Goal: Check status: Check status

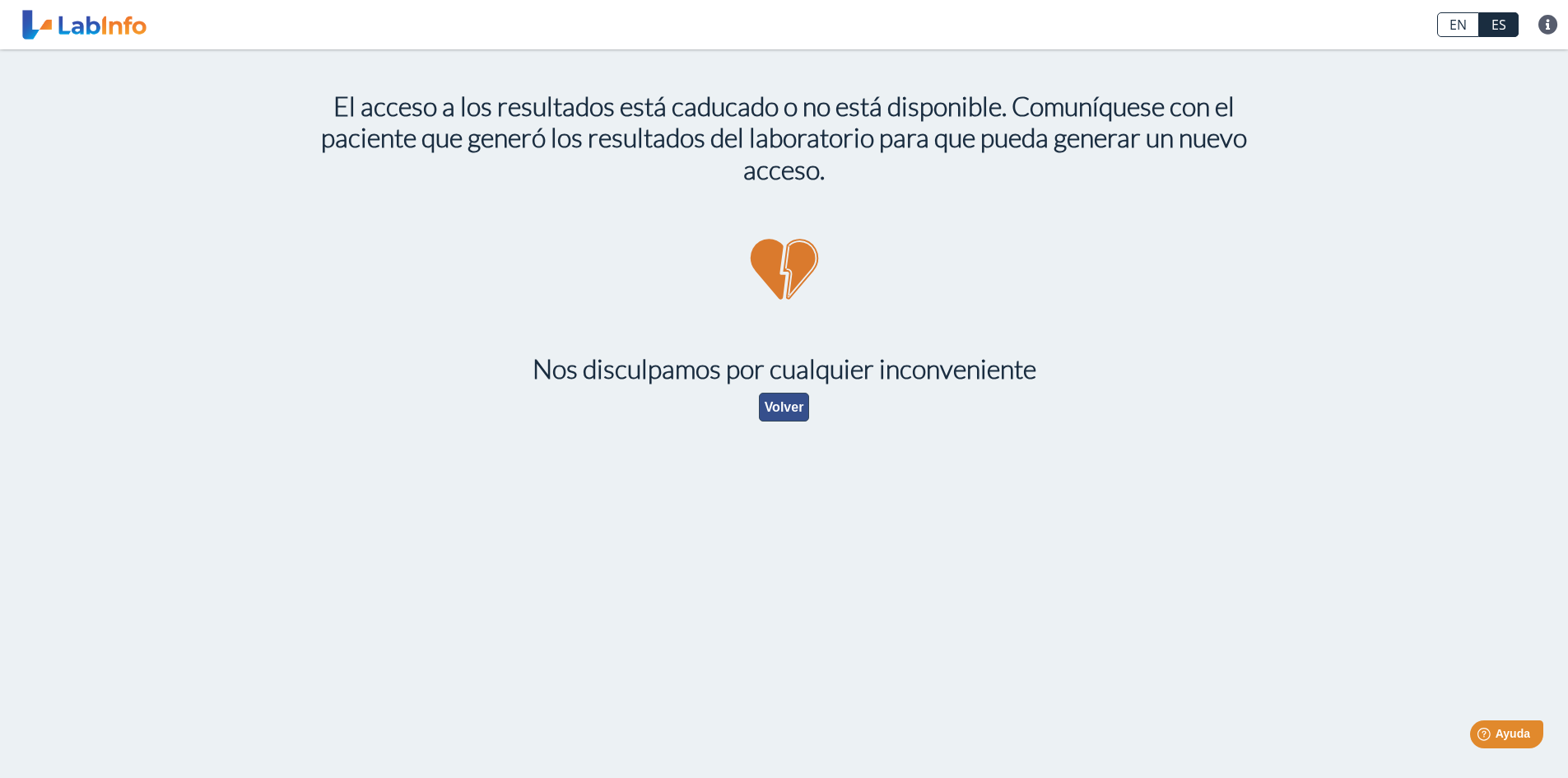
click at [774, 404] on button "Volver" at bounding box center [784, 407] width 51 height 28
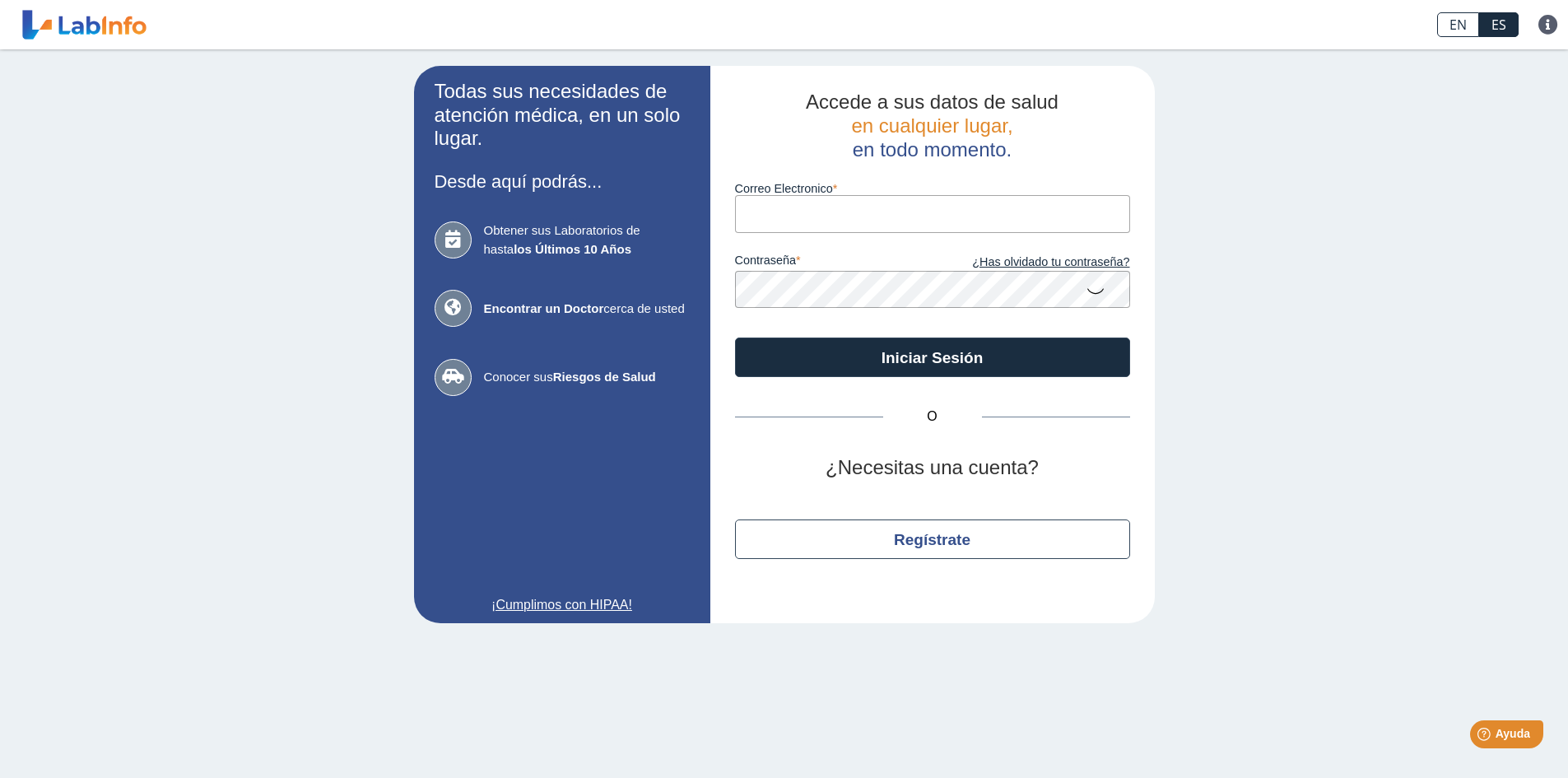
click at [895, 221] on input "Correo Electronico" at bounding box center [932, 214] width 395 height 37
